Goal: Find specific page/section: Find specific page/section

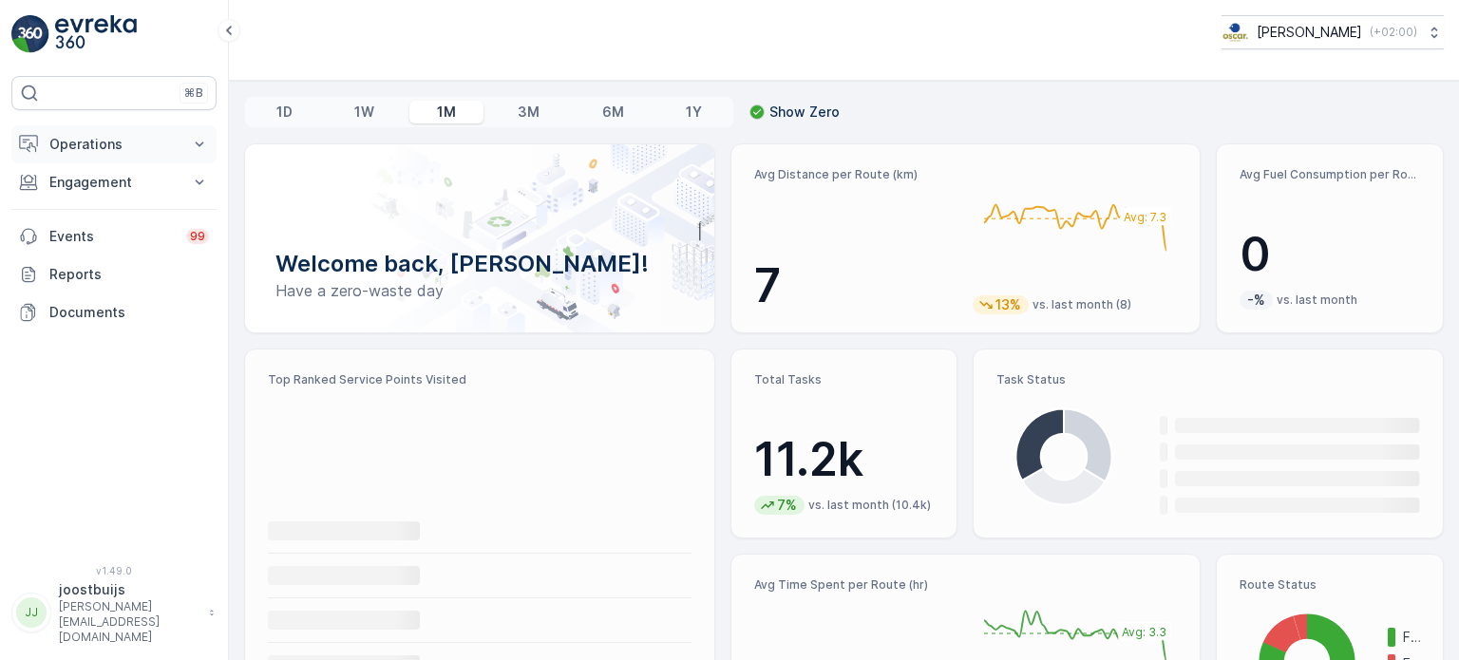
click at [110, 135] on p "Operations" at bounding box center [113, 144] width 129 height 19
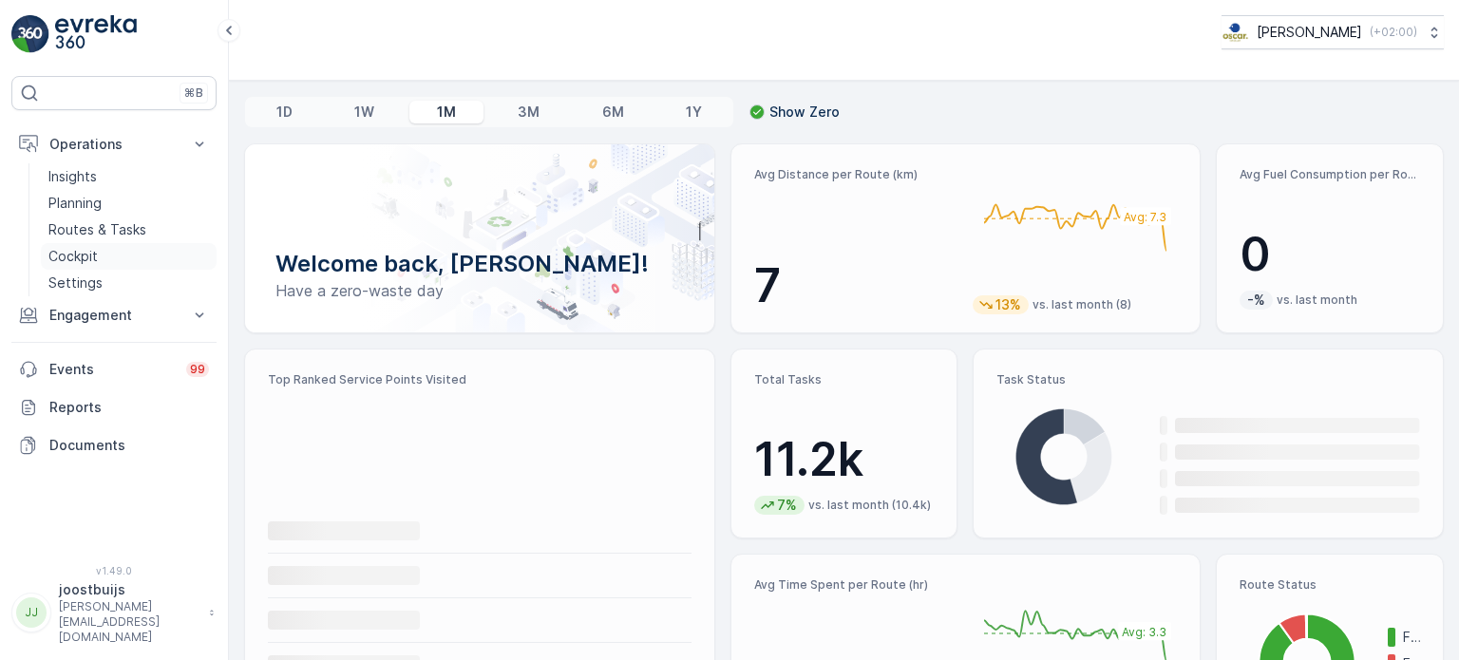
click at [87, 263] on p "Cockpit" at bounding box center [72, 256] width 49 height 19
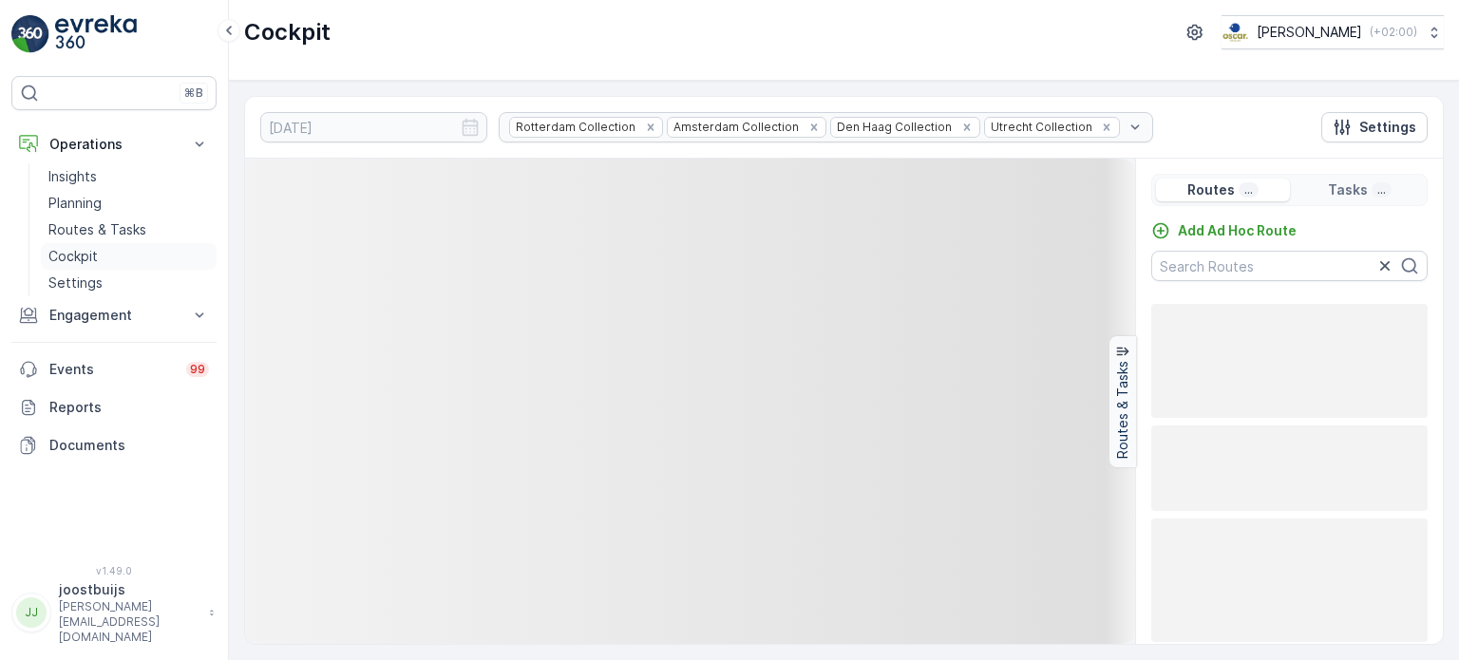
click at [82, 254] on p "Cockpit" at bounding box center [72, 256] width 49 height 19
